Goal: Task Accomplishment & Management: Manage account settings

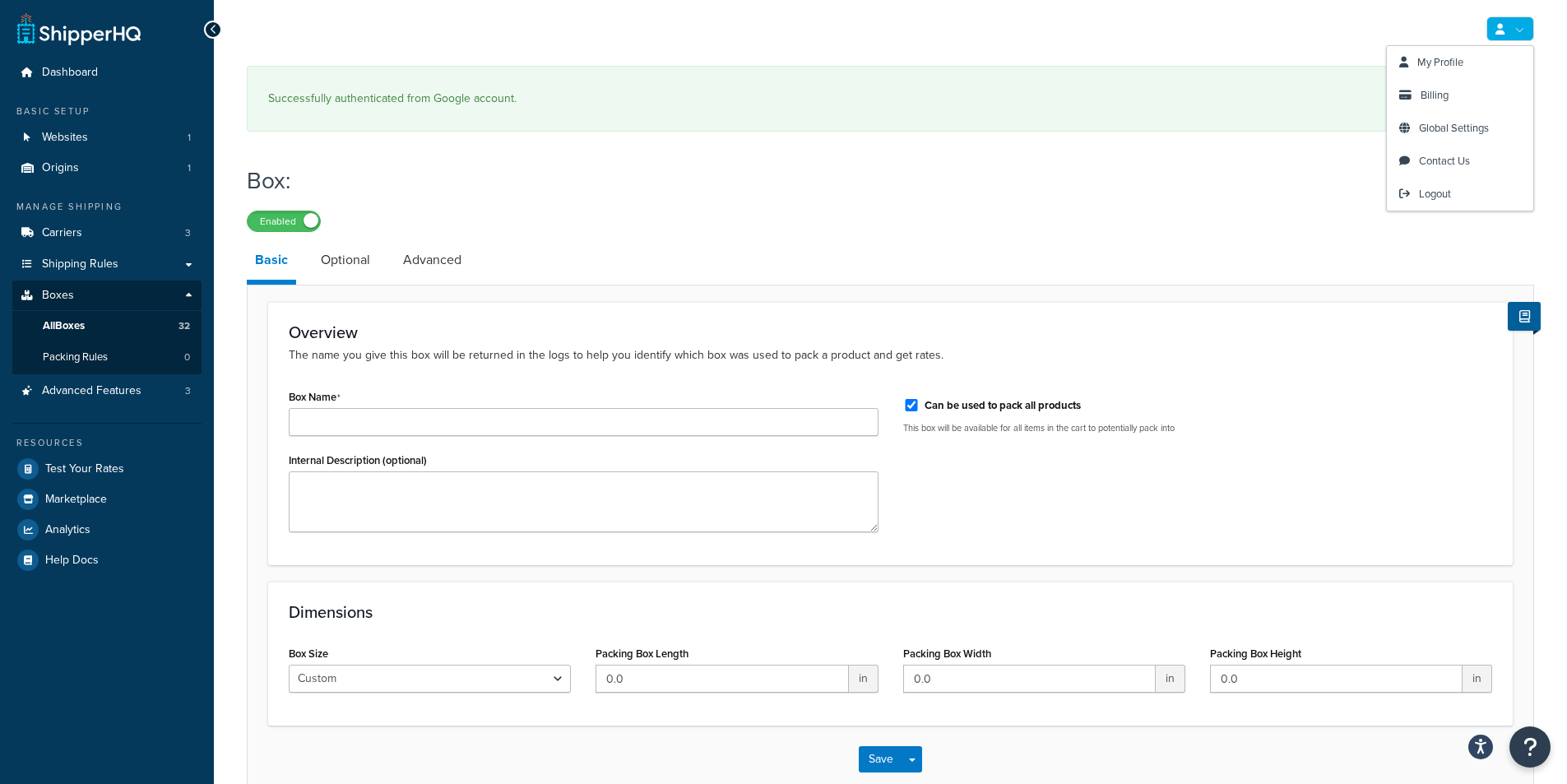
click at [1511, 31] on link at bounding box center [1510, 29] width 47 height 25
click at [1443, 90] on span "Billing" at bounding box center [1434, 94] width 28 height 15
click at [1442, 93] on span "Billing" at bounding box center [1434, 94] width 28 height 15
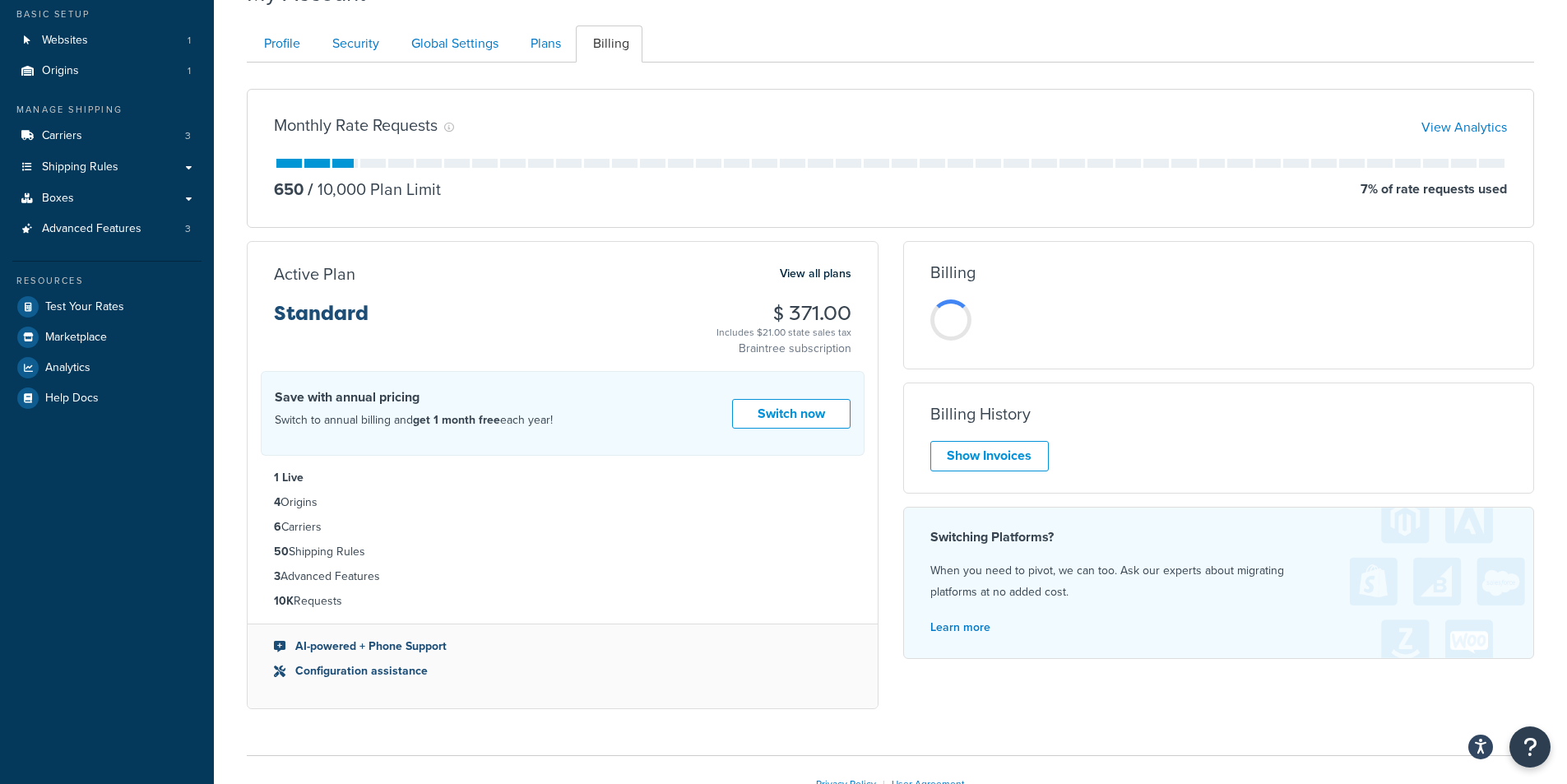
scroll to position [213, 0]
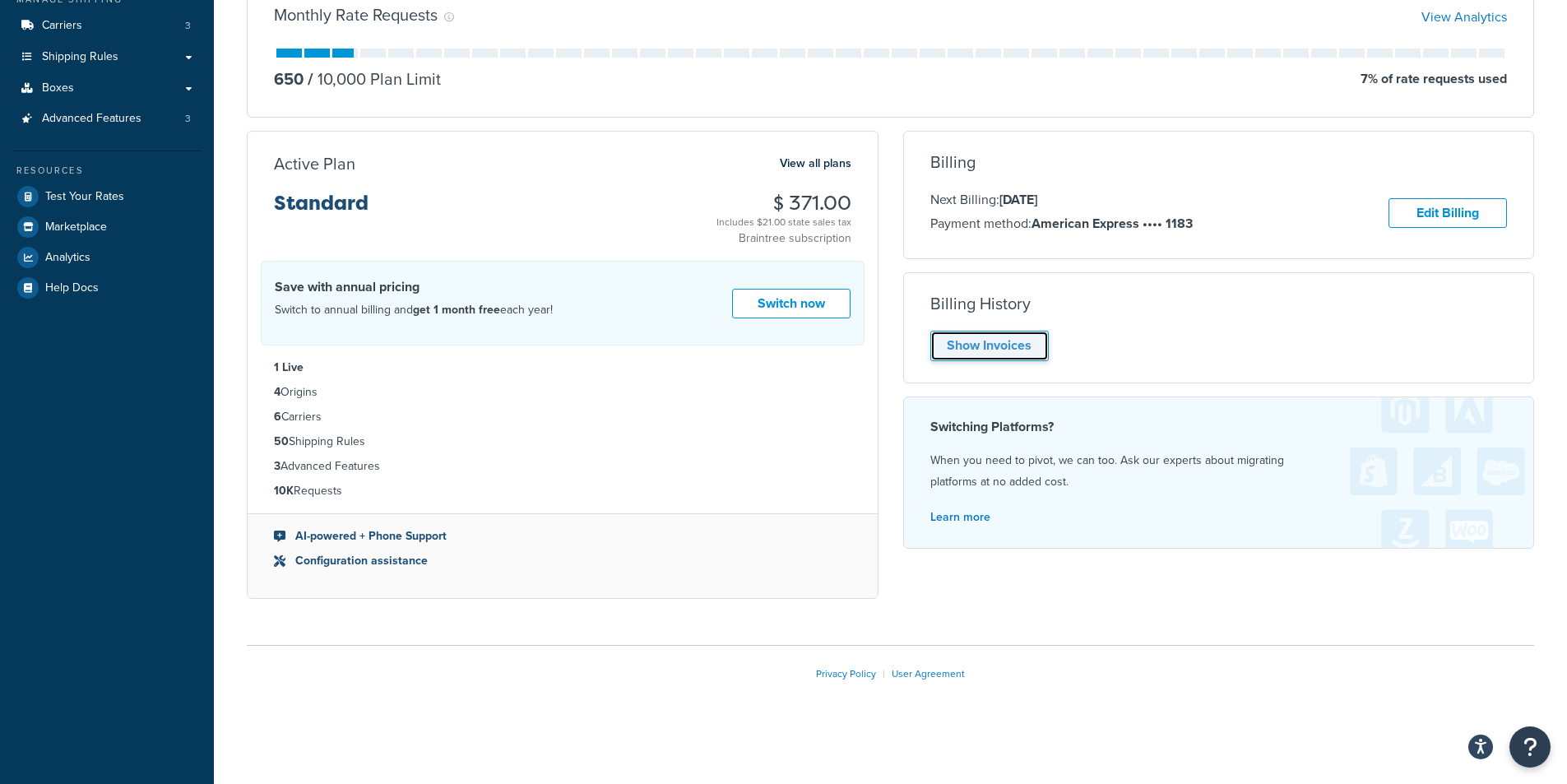
click at [984, 335] on link "Show Invoices" at bounding box center [989, 345] width 118 height 30
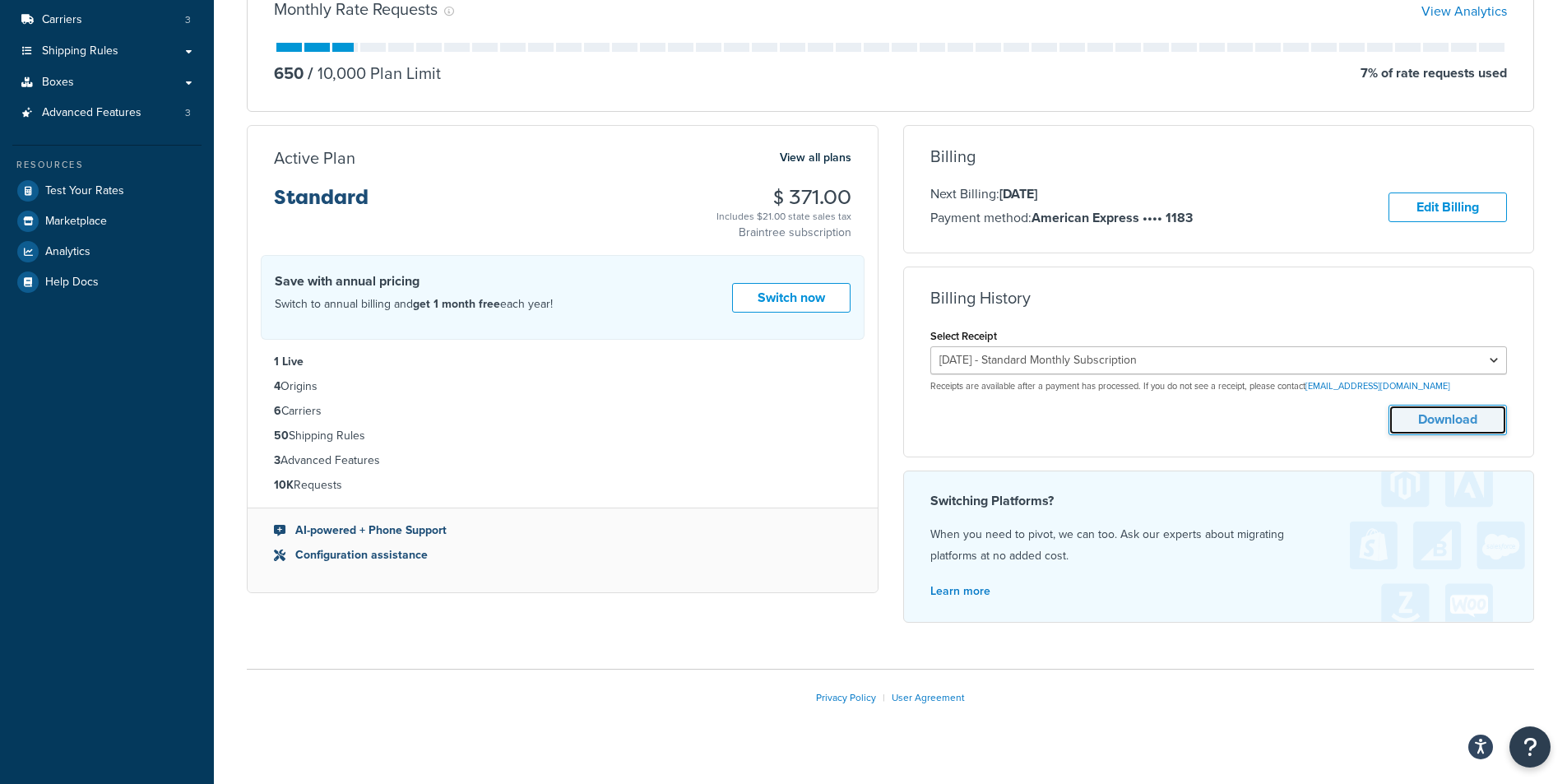
click at [1448, 418] on button "Download" at bounding box center [1448, 420] width 118 height 30
